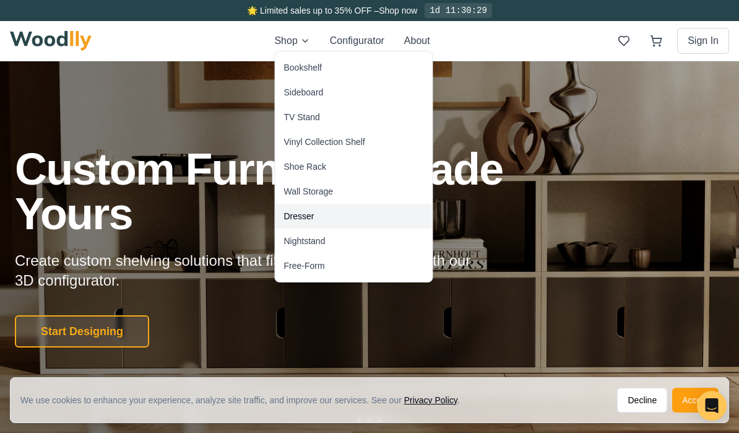
click at [322, 212] on div "Dresser" at bounding box center [353, 216] width 157 height 25
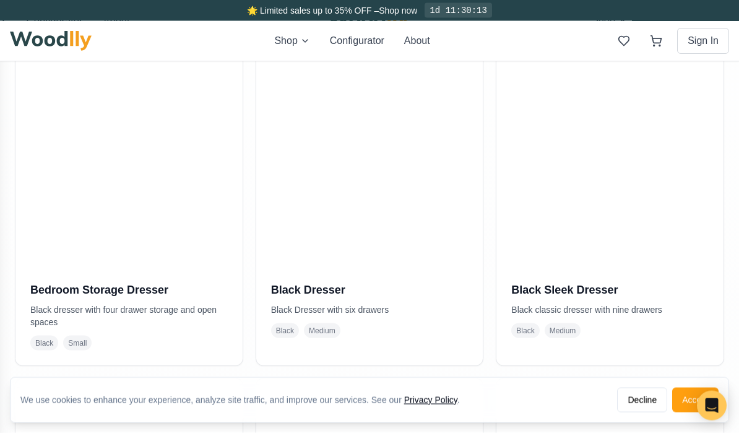
scroll to position [299, 0]
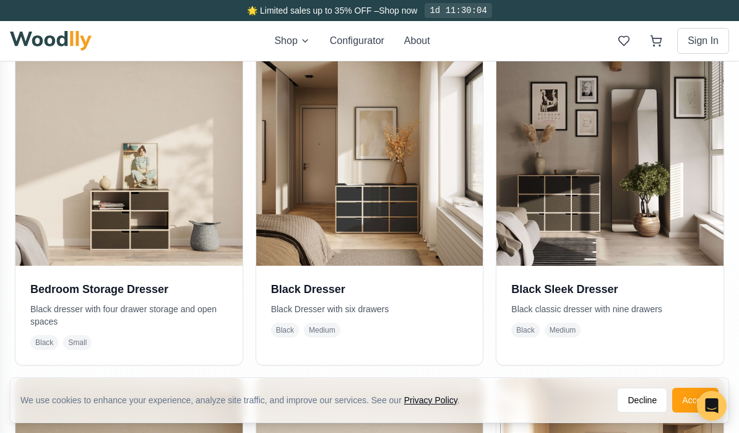
click at [305, 284] on h3 "Black Dresser" at bounding box center [369, 288] width 197 height 17
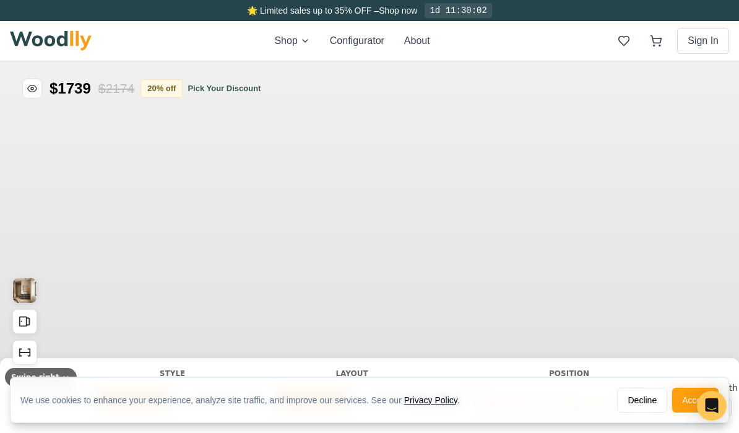
type input "55"
type input "3"
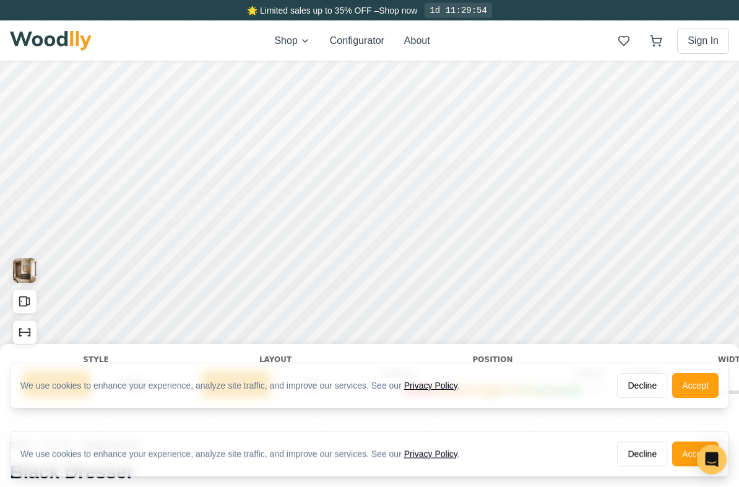
scroll to position [61, 0]
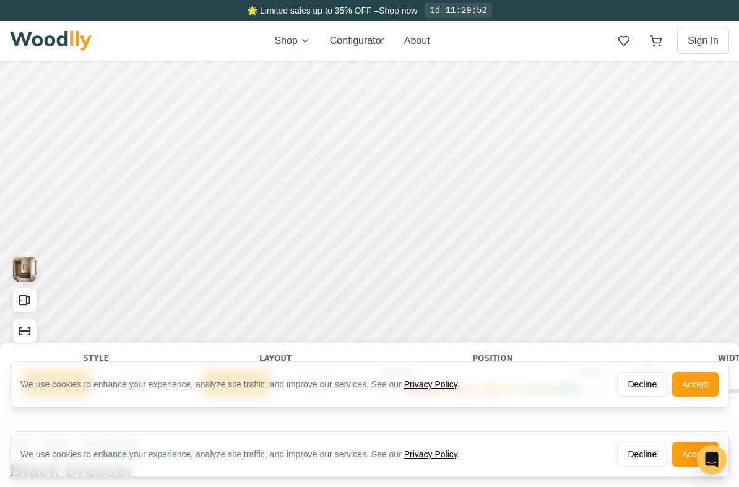
click at [291, 355] on div "Layout" at bounding box center [275, 358] width 147 height 11
click at [650, 382] on button "Decline" at bounding box center [642, 384] width 50 height 25
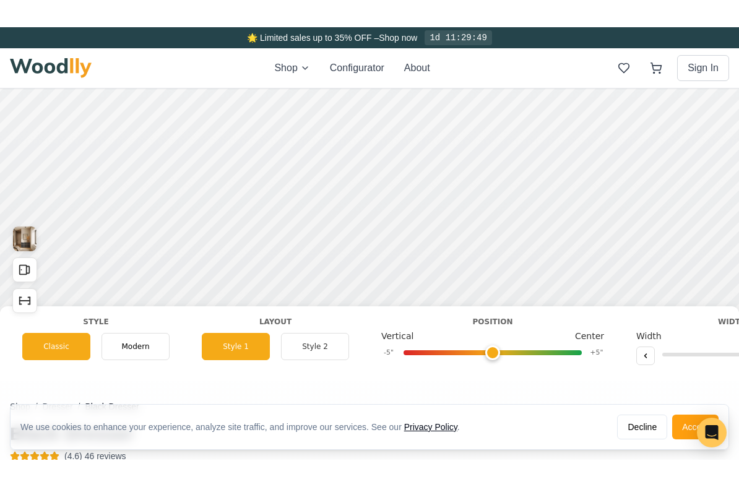
scroll to position [82, 0]
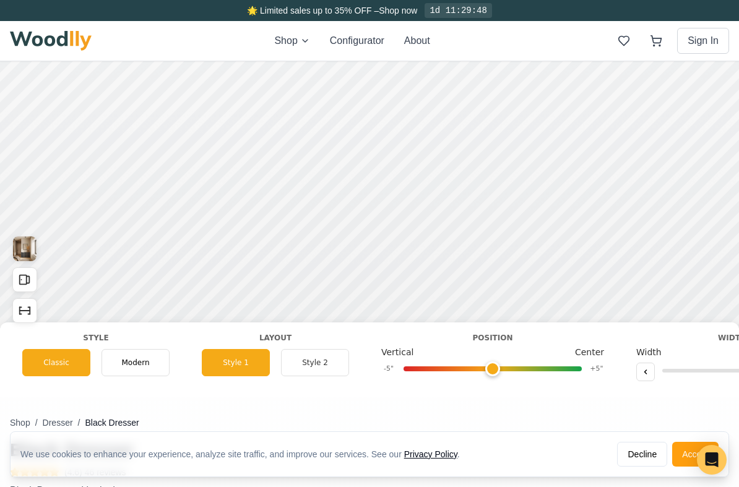
click at [147, 354] on div "Modern" at bounding box center [135, 362] width 68 height 27
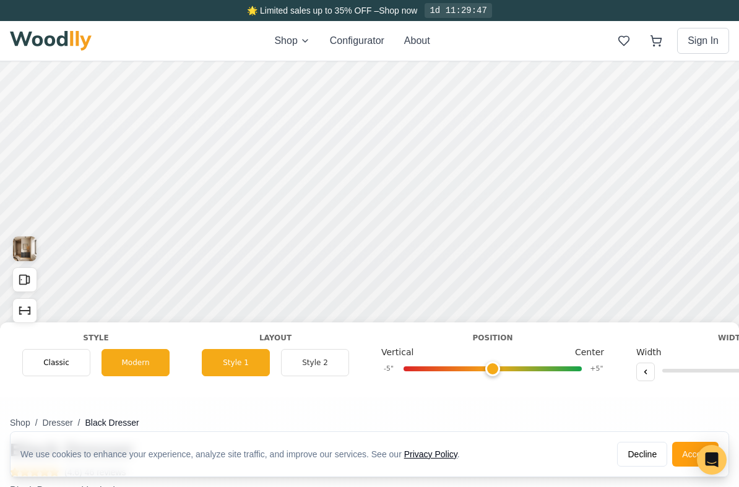
click at [58, 366] on span "Classic" at bounding box center [56, 362] width 26 height 11
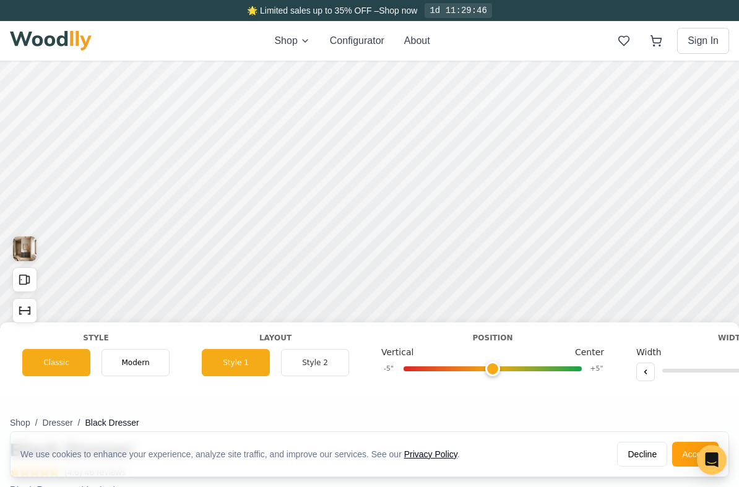
click at [321, 366] on button "Style 2" at bounding box center [315, 362] width 68 height 27
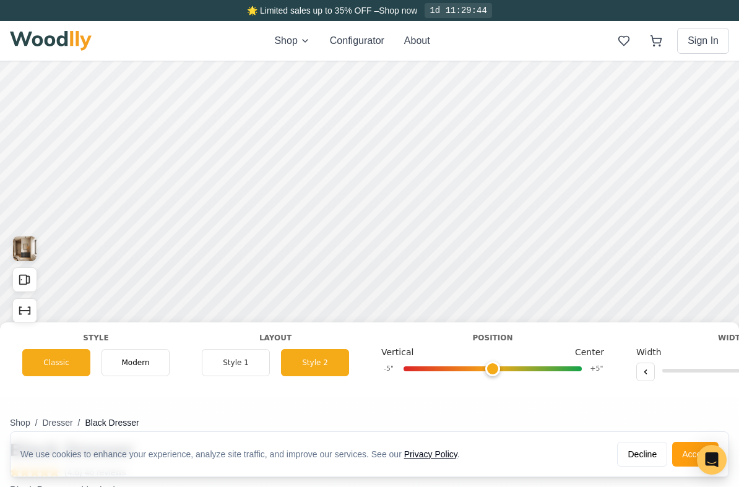
click at [246, 375] on button "Style 1" at bounding box center [236, 362] width 68 height 27
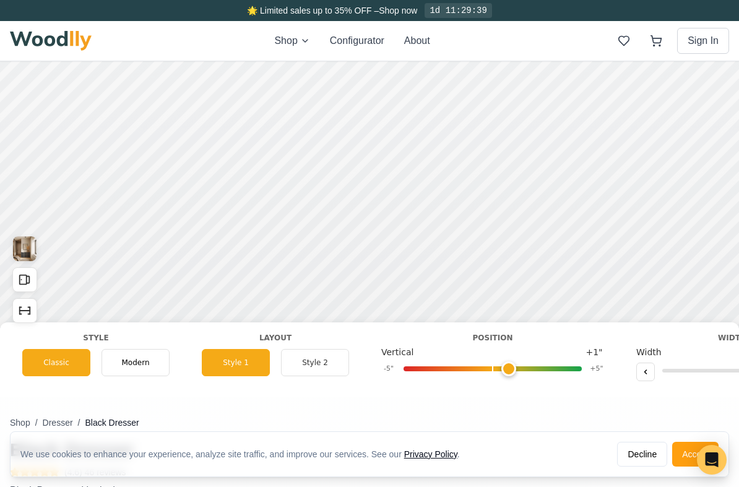
type input "0"
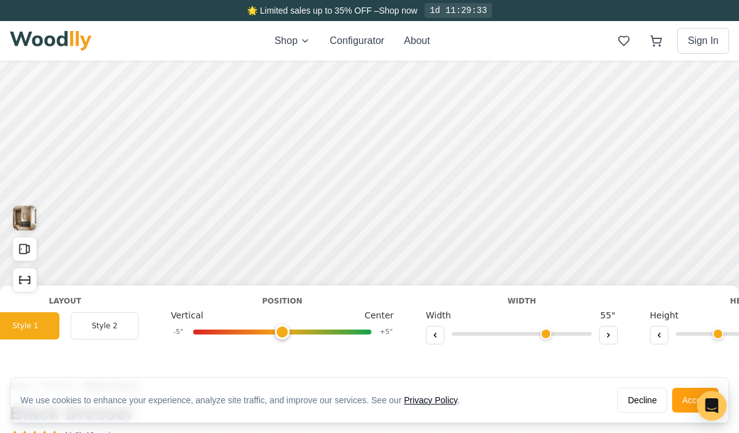
scroll to position [0, 212]
click at [608, 328] on button at bounding box center [606, 335] width 19 height 19
click at [624, 329] on div "Width Width 56 "" at bounding box center [520, 320] width 212 height 50
click at [433, 331] on icon at bounding box center [432, 334] width 7 height 7
click at [426, 334] on button at bounding box center [433, 335] width 19 height 19
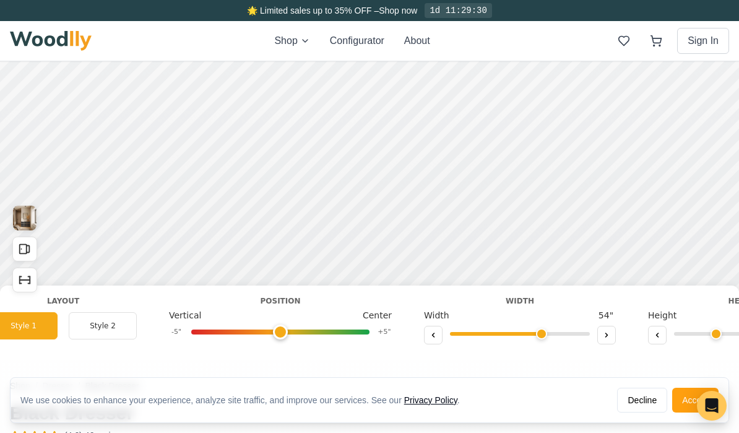
click at [614, 339] on button at bounding box center [606, 335] width 19 height 19
click at [610, 339] on button at bounding box center [606, 335] width 19 height 19
click at [614, 342] on button at bounding box center [606, 335] width 19 height 19
click at [613, 340] on button at bounding box center [606, 335] width 19 height 19
click at [613, 334] on button at bounding box center [606, 335] width 19 height 19
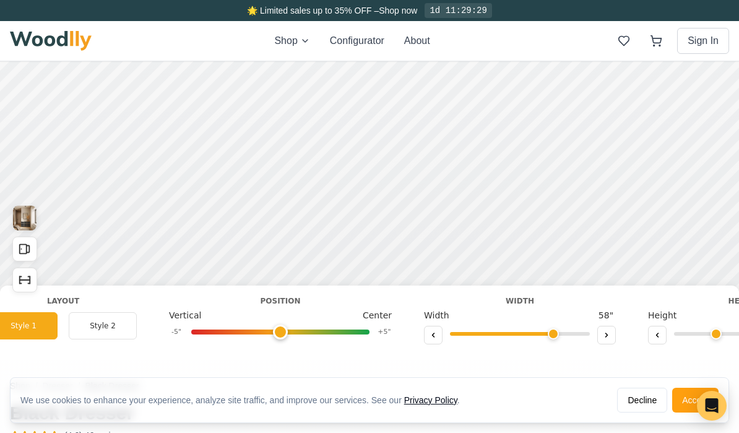
click at [614, 335] on button at bounding box center [606, 335] width 19 height 19
type input "60"
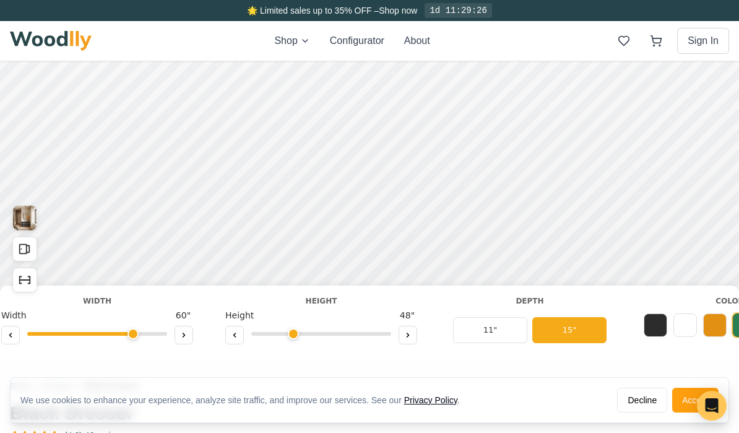
scroll to position [0, 700]
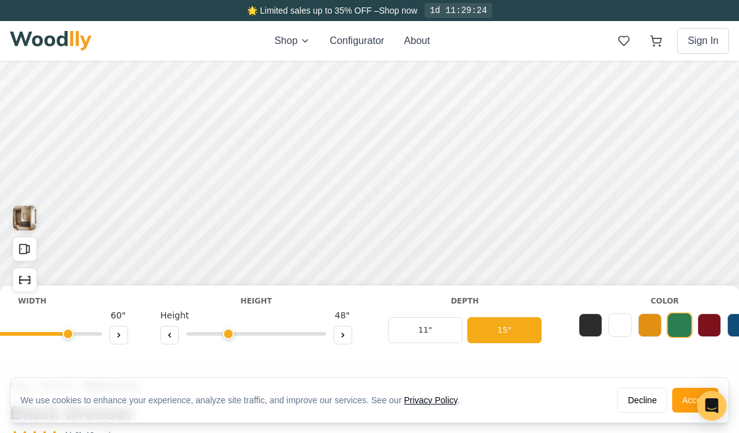
click at [427, 327] on button "11"" at bounding box center [425, 330] width 74 height 26
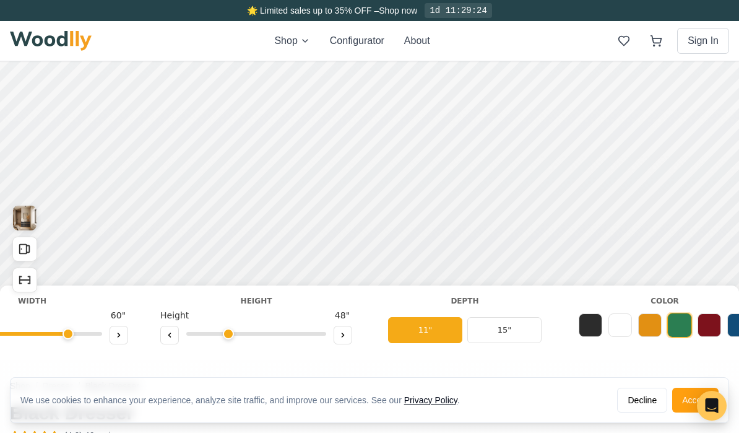
click at [515, 334] on button "15"" at bounding box center [504, 330] width 74 height 26
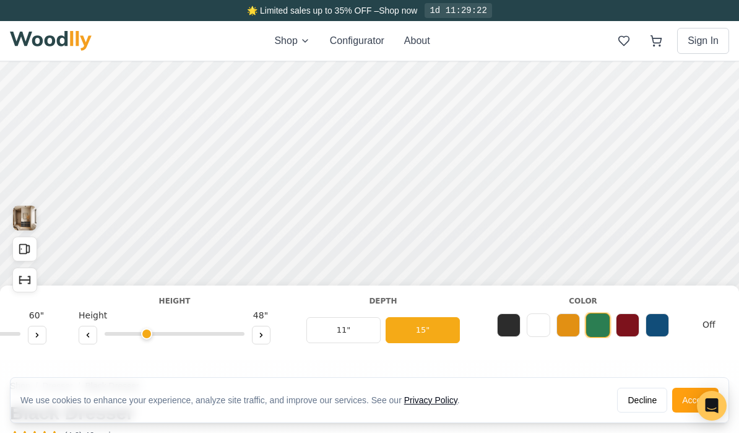
scroll to position [0, 788]
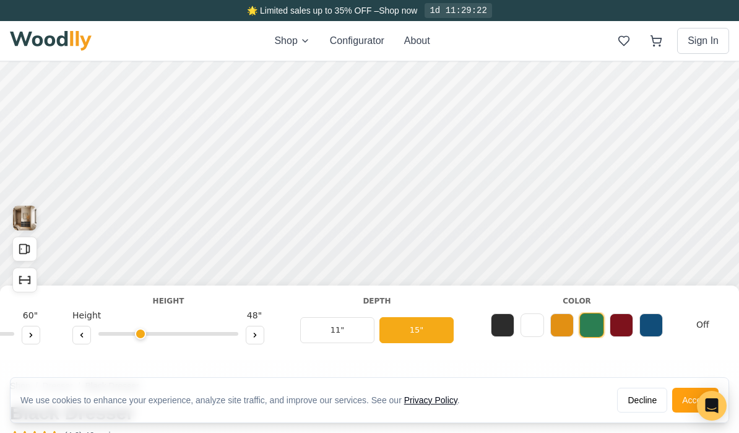
click at [508, 326] on button at bounding box center [503, 325] width 24 height 24
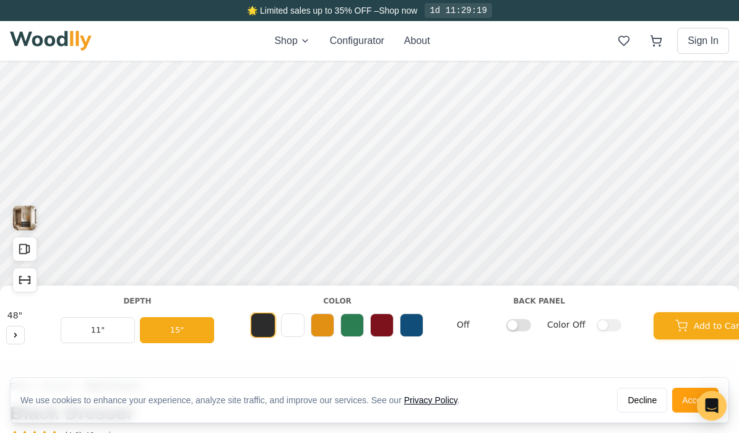
click at [570, 363] on div "Shop / Dresser / Black Dresser Black Dresser (4.6) 46 reviews Black Dresser wit…" at bounding box center [369, 367] width 719 height 756
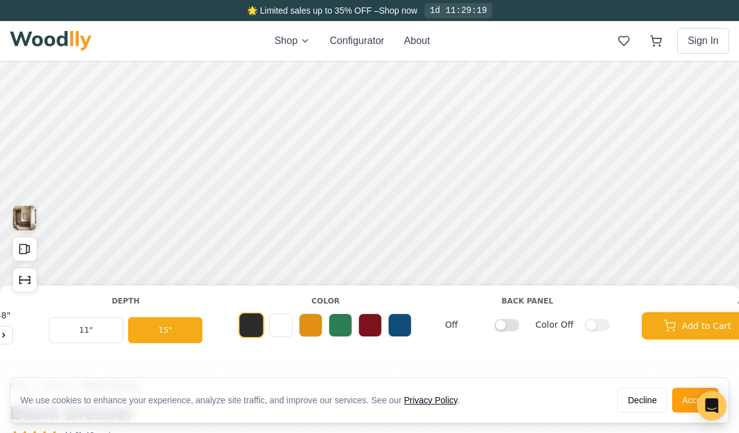
scroll to position [0, 1045]
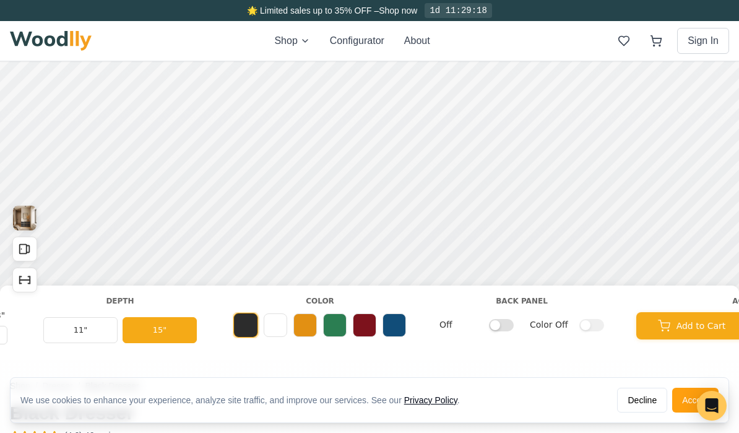
click at [396, 319] on button at bounding box center [394, 325] width 24 height 24
click at [252, 328] on button at bounding box center [246, 325] width 24 height 24
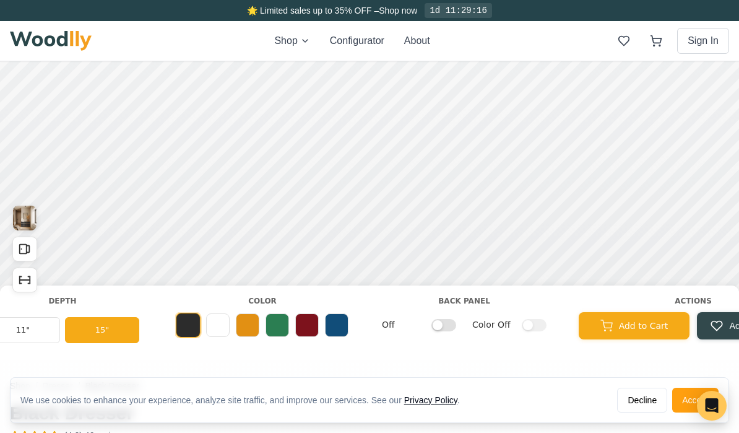
scroll to position [0, 1107]
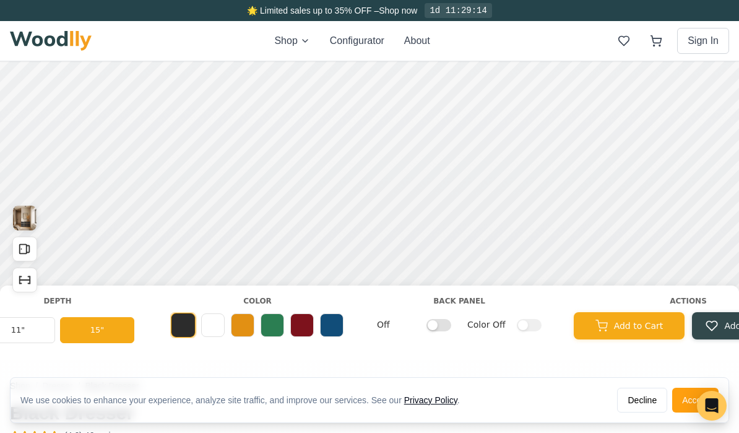
click at [441, 330] on input "Off" at bounding box center [438, 324] width 25 height 12
checkbox input "true"
click at [530, 327] on input "Color Off" at bounding box center [529, 324] width 25 height 12
checkbox input "true"
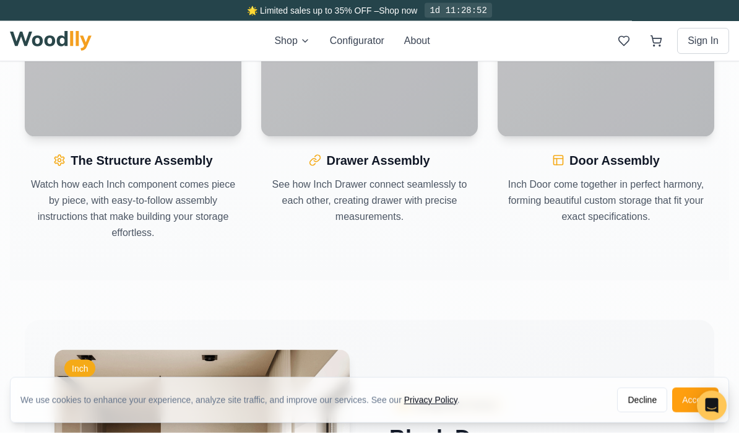
scroll to position [1340, 0]
